Goal: Learn about a topic

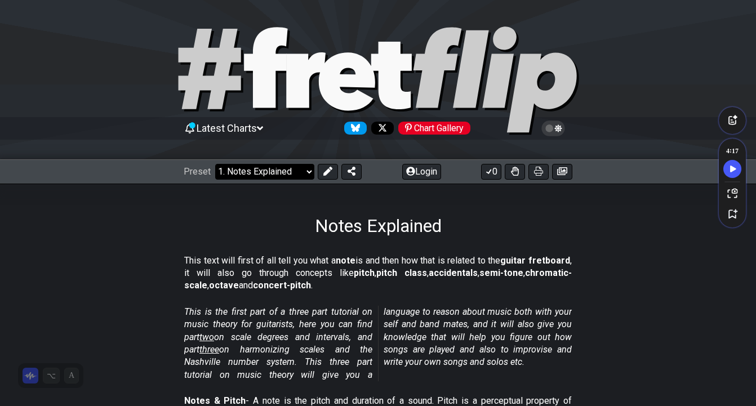
click at [305, 172] on select "Welcome to #fretflip! Initial Preset Custom Preset Minor Pentatonic Major Penta…" at bounding box center [264, 172] width 99 height 16
click at [309, 164] on select "Welcome to #fretflip! Initial Preset Custom Preset Minor Pentatonic Major Penta…" at bounding box center [264, 172] width 99 height 16
click at [215, 164] on select "Welcome to #fretflip! Initial Preset Custom Preset Minor Pentatonic Major Penta…" at bounding box center [264, 172] width 99 height 16
select select "/welcome"
select select "C"
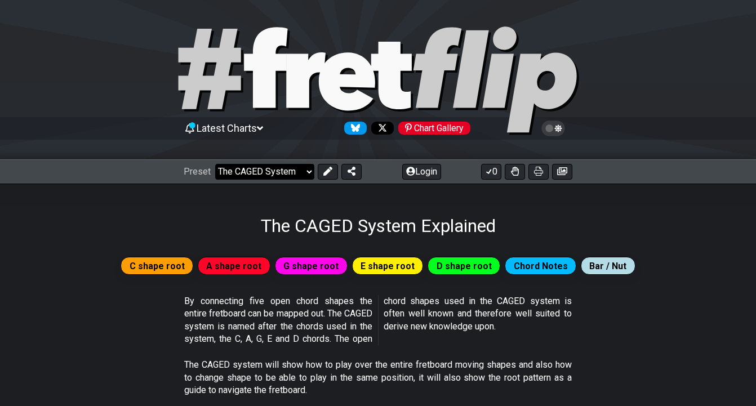
click at [309, 172] on select "Welcome to #fretflip! Initial Preset Custom Preset Minor Pentatonic Major Penta…" at bounding box center [264, 172] width 99 height 16
